Goal: Check status: Check status

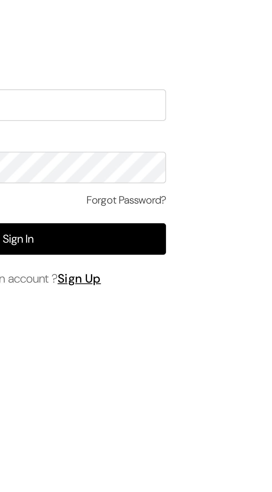
scroll to position [5, 0]
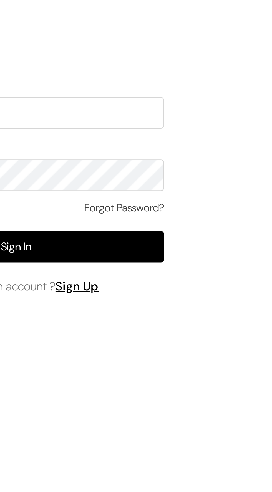
click at [75, 282] on button "Sign In" at bounding box center [58, 277] width 109 height 12
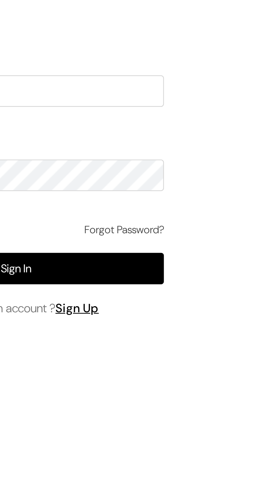
click at [69, 291] on button "Sign In" at bounding box center [58, 285] width 109 height 12
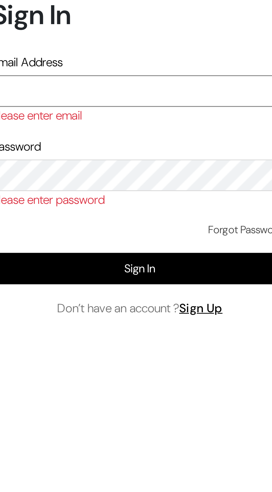
type input "sirfsalebazaar@gmail.com"
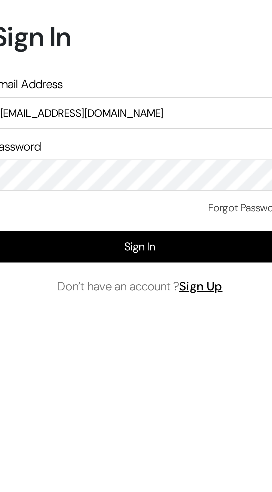
click at [69, 282] on button "Sign In" at bounding box center [58, 277] width 109 height 12
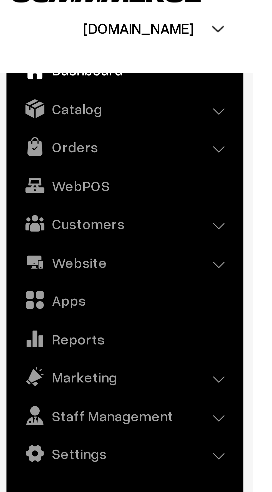
click at [30, 52] on link "Orders" at bounding box center [40, 54] width 66 height 10
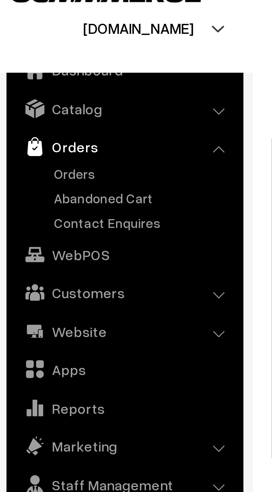
click at [32, 61] on link "Orders" at bounding box center [45, 62] width 55 height 6
